Goal: Task Accomplishment & Management: Manage account settings

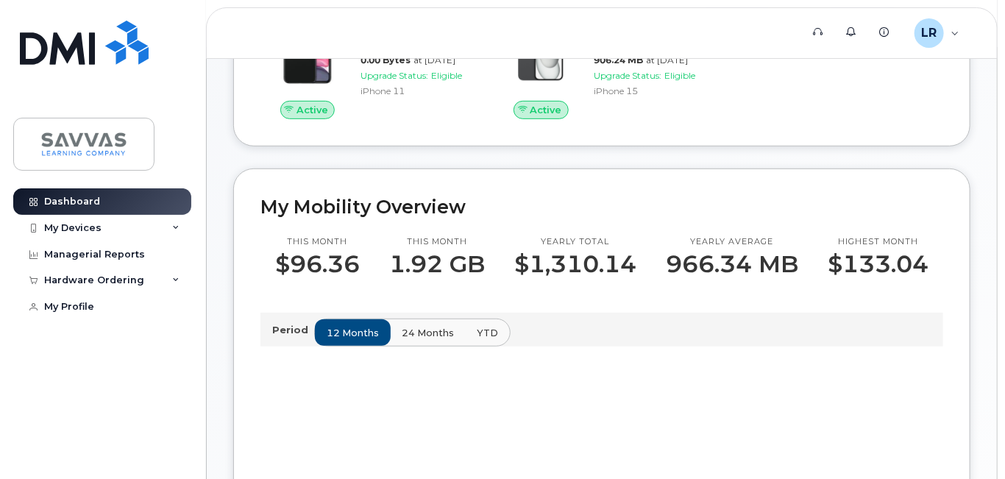
scroll to position [294, 0]
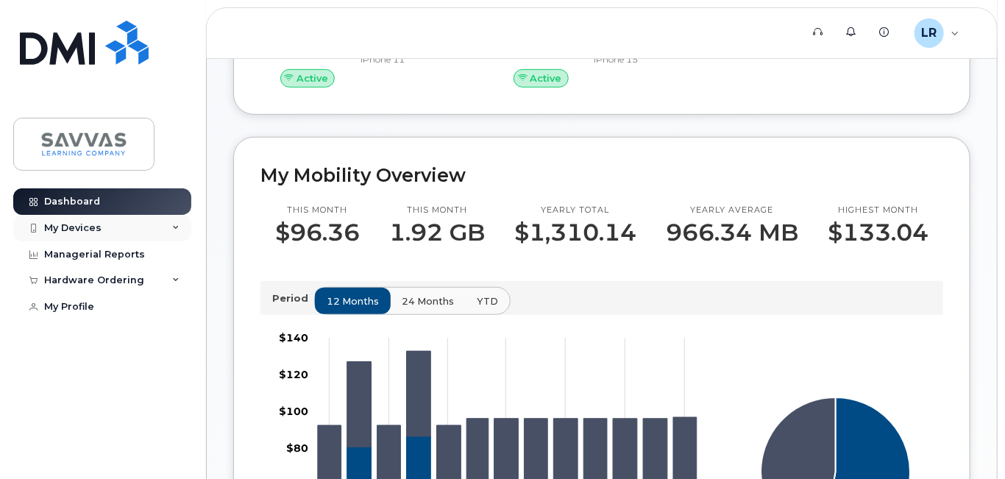
click at [107, 234] on div "My Devices" at bounding box center [102, 228] width 178 height 26
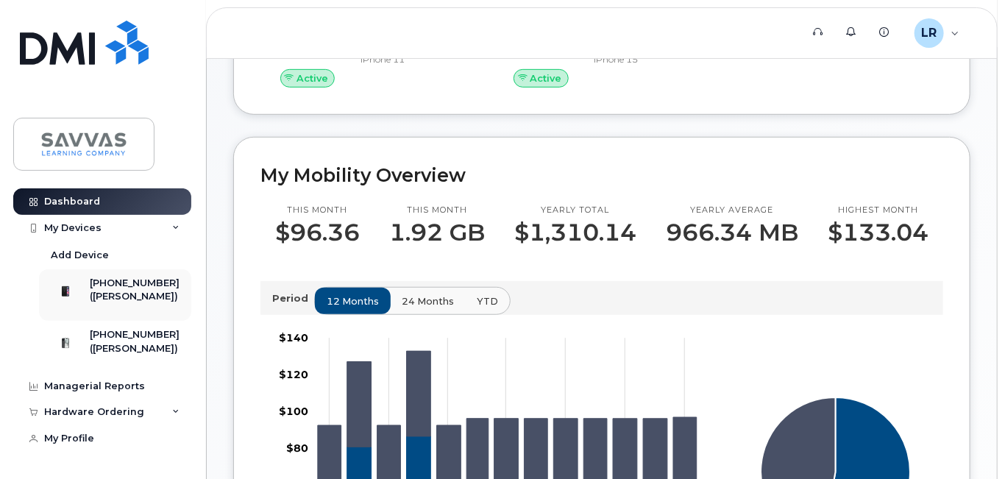
scroll to position [21, 0]
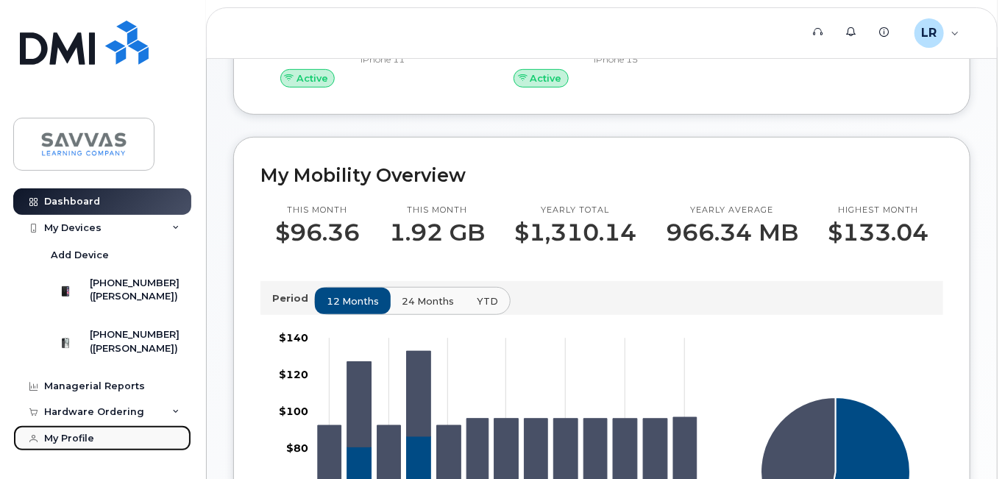
click at [86, 443] on div "My Profile" at bounding box center [69, 439] width 50 height 12
